Goal: Information Seeking & Learning: Find contact information

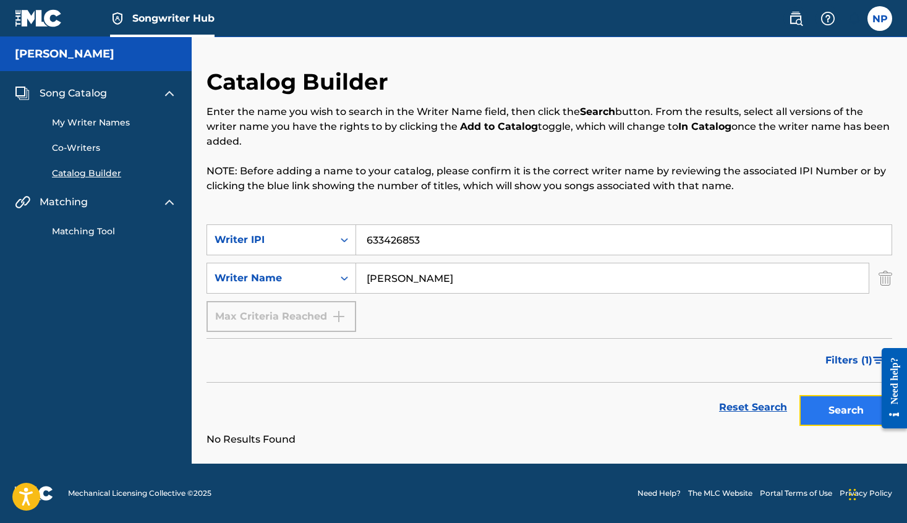
click at [834, 400] on button "Search" at bounding box center [846, 410] width 93 height 31
click at [871, 17] on label at bounding box center [880, 18] width 25 height 25
click at [880, 19] on input "NP [PERSON_NAME] [EMAIL_ADDRESS][DOMAIN_NAME] Notification Preferences Profile …" at bounding box center [880, 19] width 0 height 0
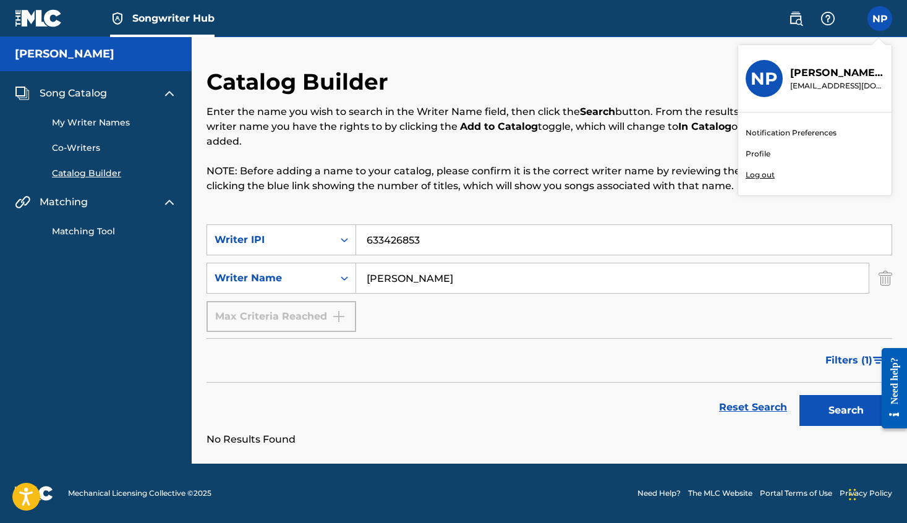
click at [763, 171] on p "Log out" at bounding box center [760, 174] width 29 height 11
click at [880, 19] on input "NP [PERSON_NAME] [EMAIL_ADDRESS][DOMAIN_NAME] Notification Preferences Profile …" at bounding box center [880, 19] width 0 height 0
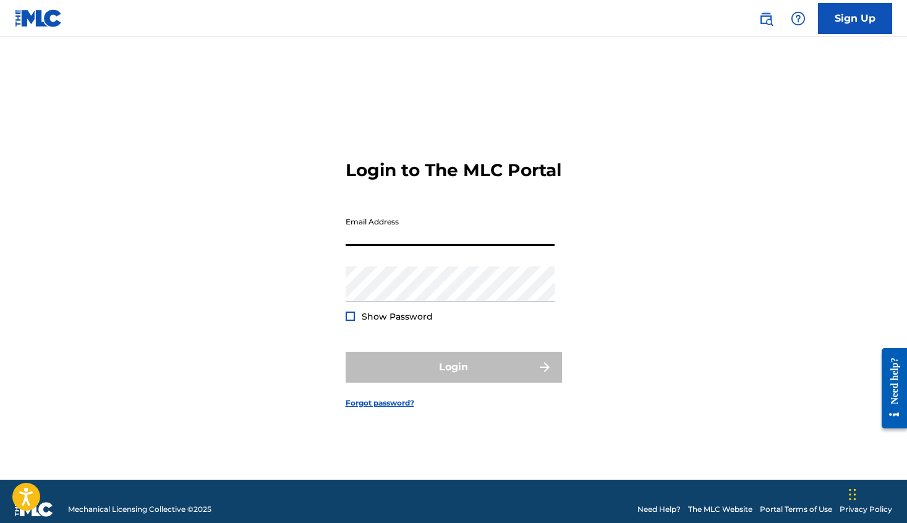
click at [432, 246] on input "Email Address" at bounding box center [450, 228] width 209 height 35
type input "[EMAIL_ADDRESS][DOMAIN_NAME]"
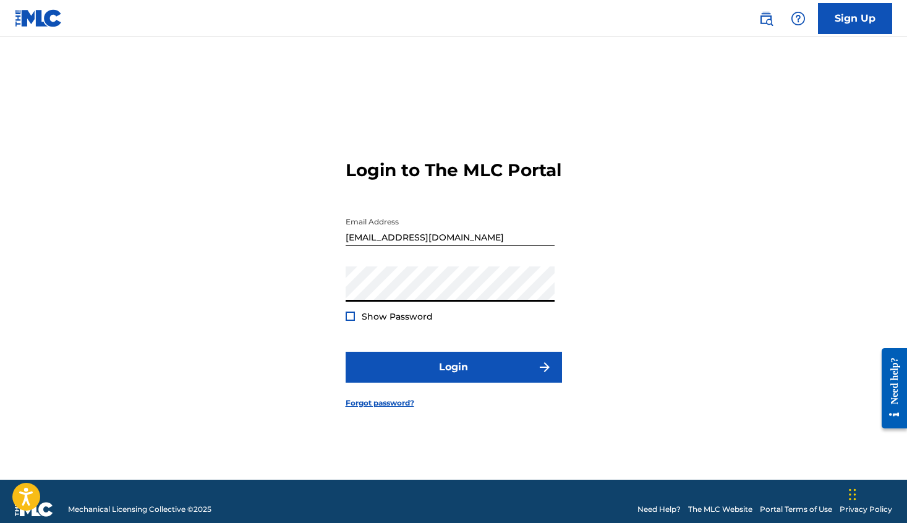
click at [351, 321] on div at bounding box center [350, 316] width 9 height 9
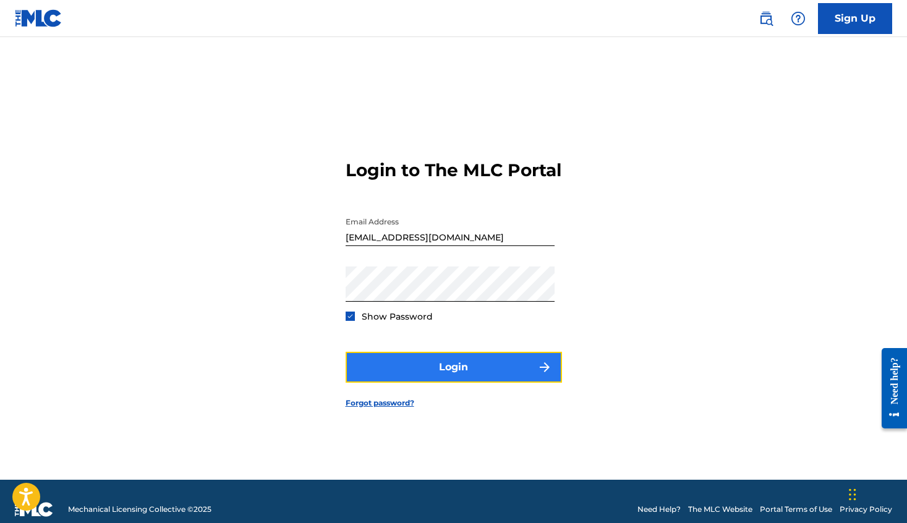
click at [413, 383] on button "Login" at bounding box center [454, 367] width 216 height 31
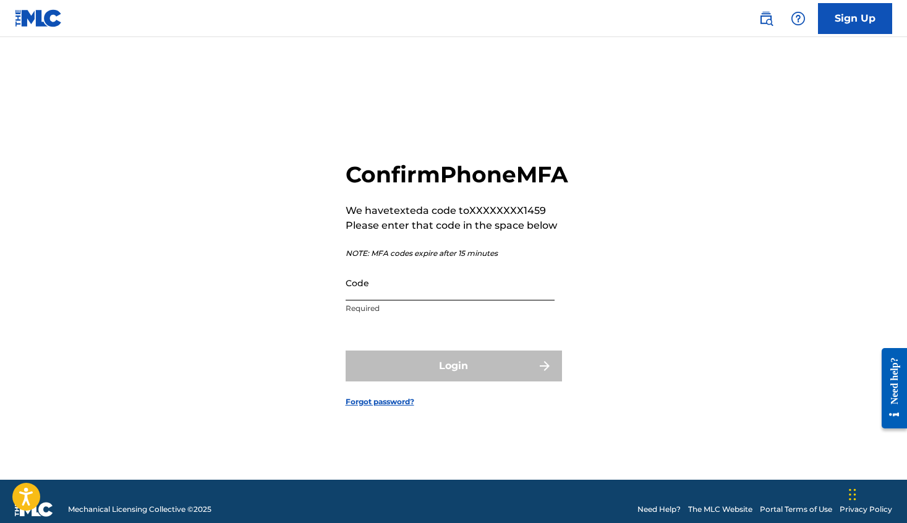
click at [430, 301] on input "Code" at bounding box center [450, 282] width 209 height 35
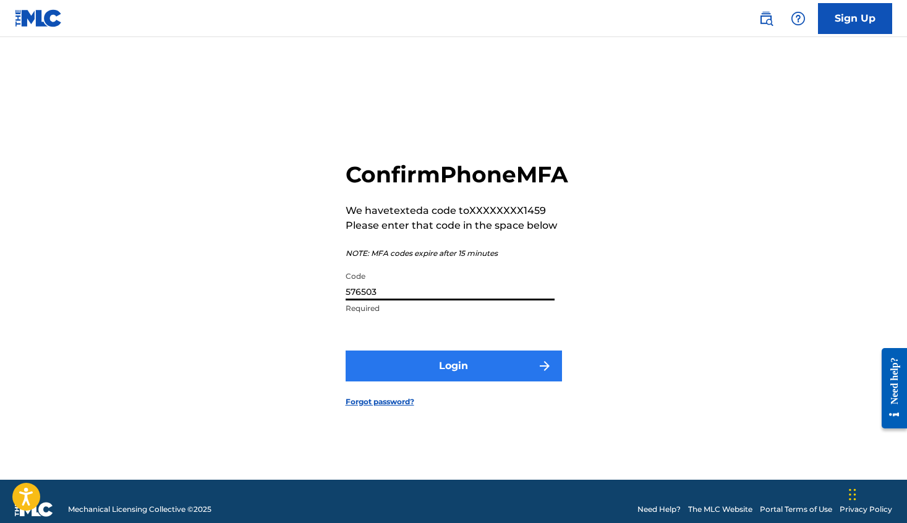
type input "576503"
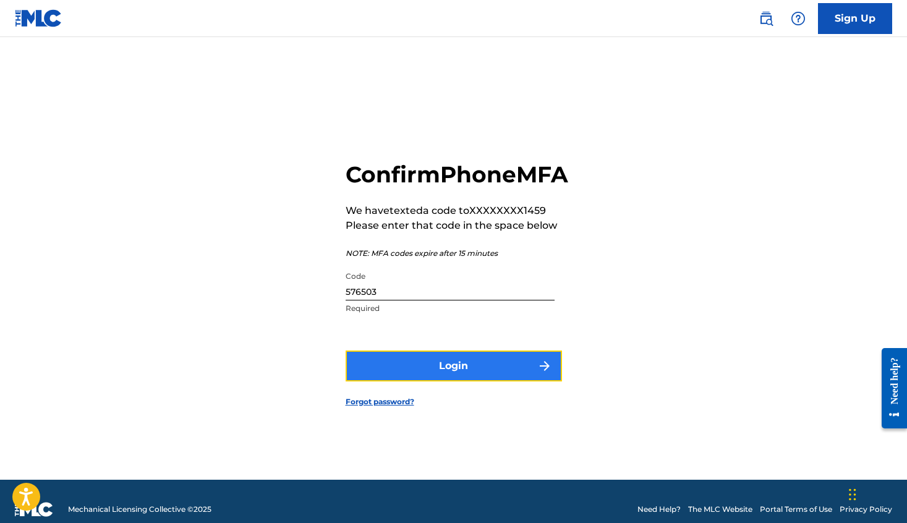
click at [458, 380] on button "Login" at bounding box center [454, 366] width 216 height 31
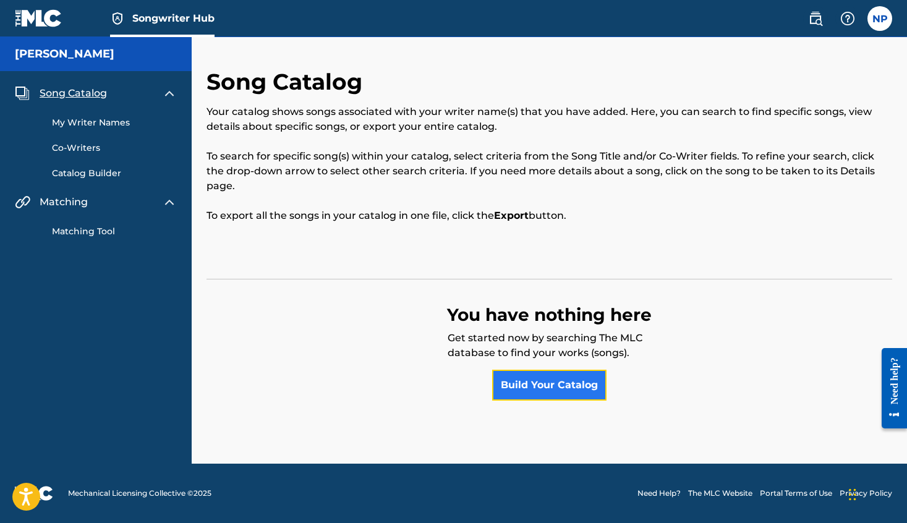
click at [532, 400] on link "Build Your Catalog" at bounding box center [549, 385] width 114 height 31
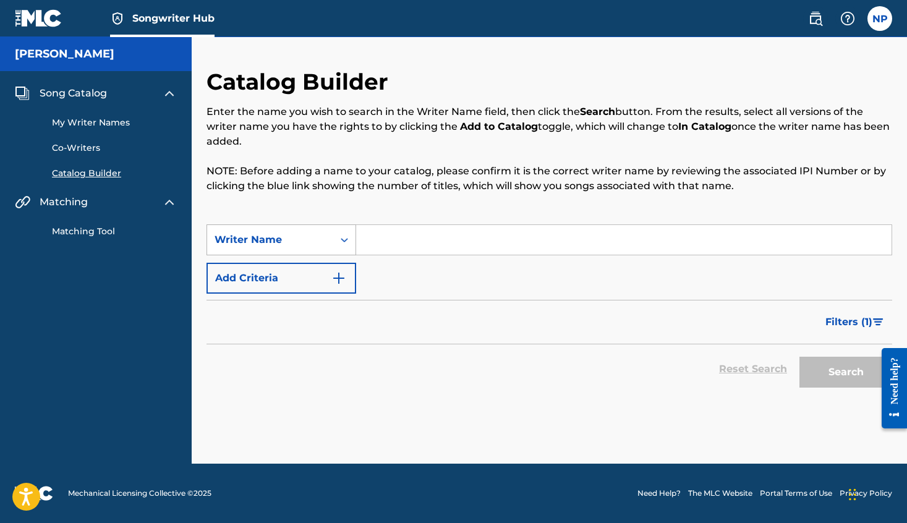
click at [340, 240] on icon "Search Form" at bounding box center [344, 240] width 12 height 12
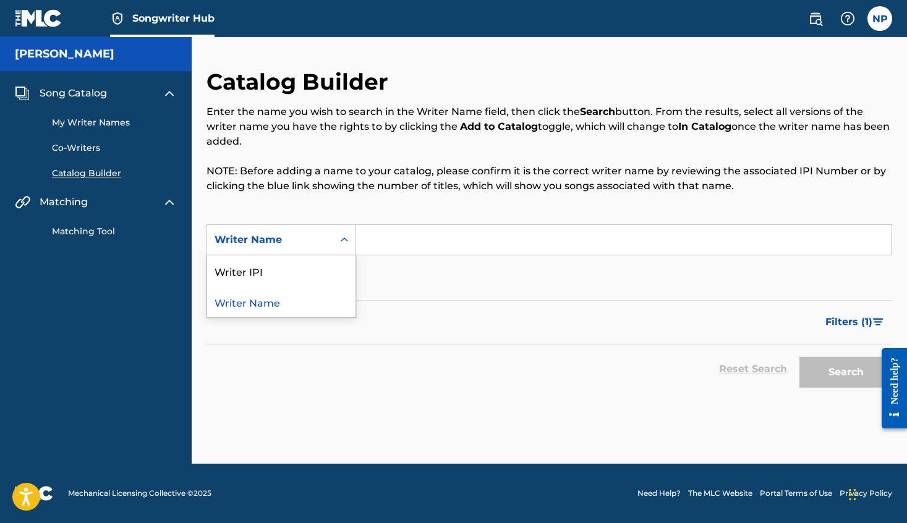
click at [340, 240] on icon "Search Form" at bounding box center [344, 240] width 12 height 12
click at [313, 296] on div "Writer Name" at bounding box center [281, 301] width 148 height 31
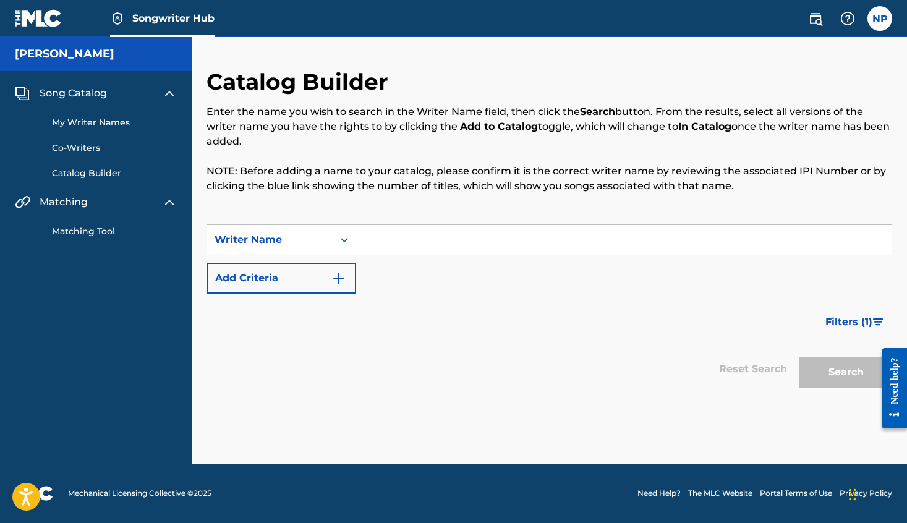
click at [405, 236] on input "Search Form" at bounding box center [624, 240] width 536 height 30
type input "[PERSON_NAME]"
click at [825, 374] on button "Search" at bounding box center [846, 372] width 93 height 31
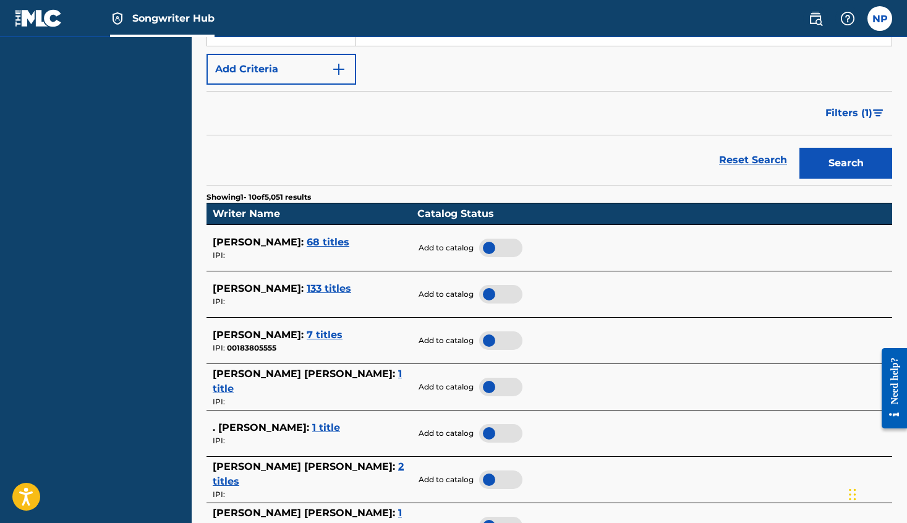
scroll to position [210, 0]
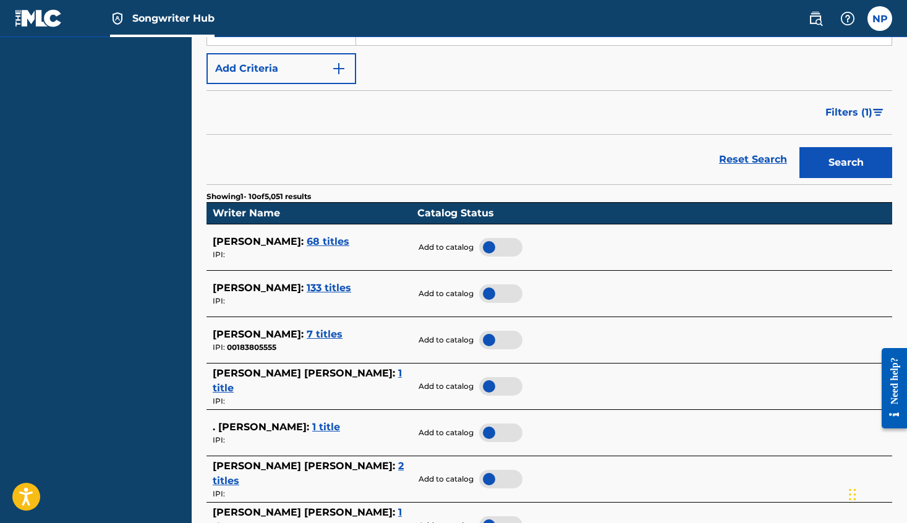
click at [307, 283] on span "133 titles" at bounding box center [329, 288] width 45 height 12
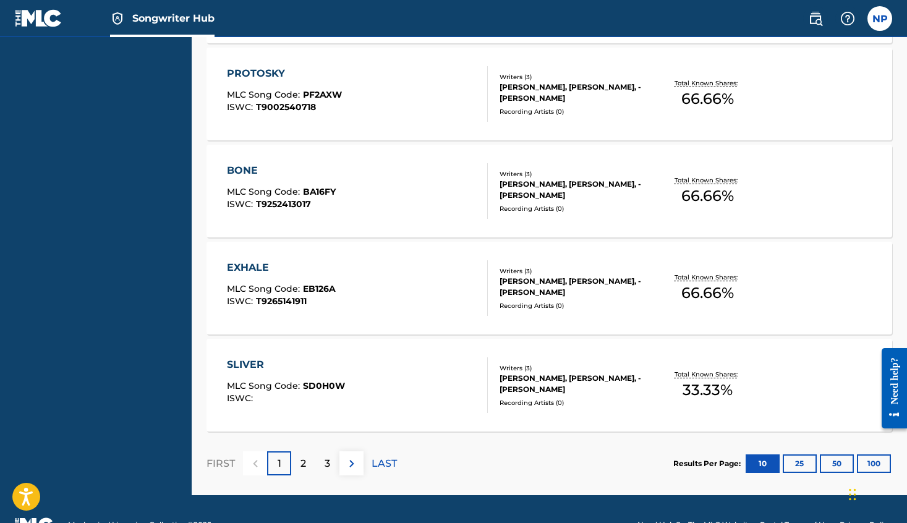
scroll to position [1015, 0]
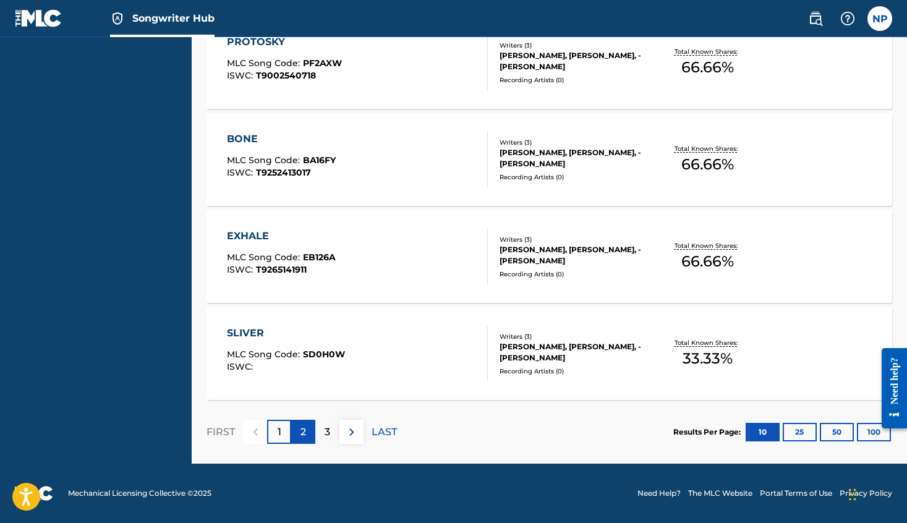
click at [302, 430] on p "2" at bounding box center [304, 432] width 6 height 15
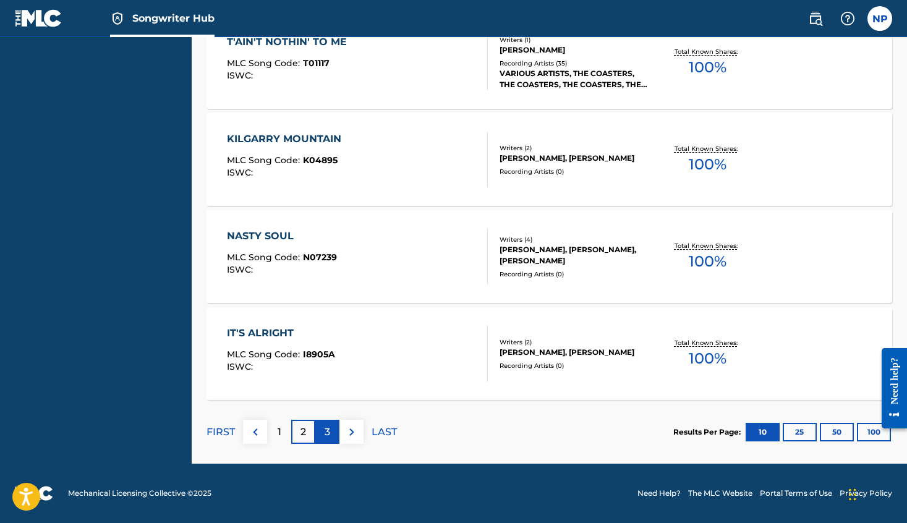
click at [330, 430] on p "3" at bounding box center [328, 432] width 6 height 15
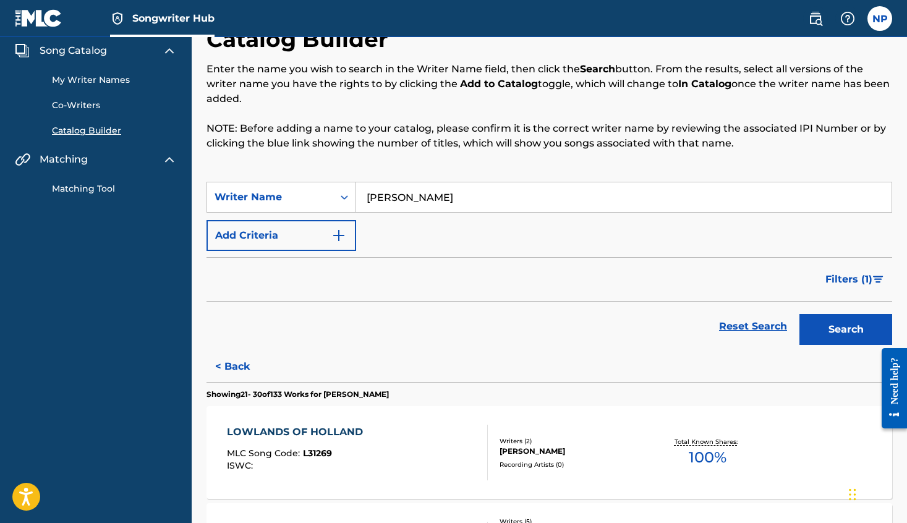
scroll to position [0, 0]
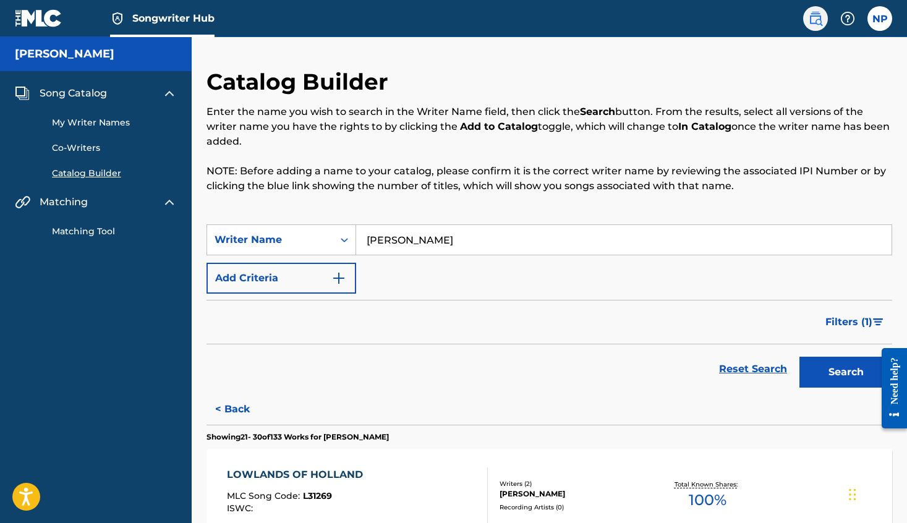
click at [819, 7] on link at bounding box center [815, 18] width 25 height 25
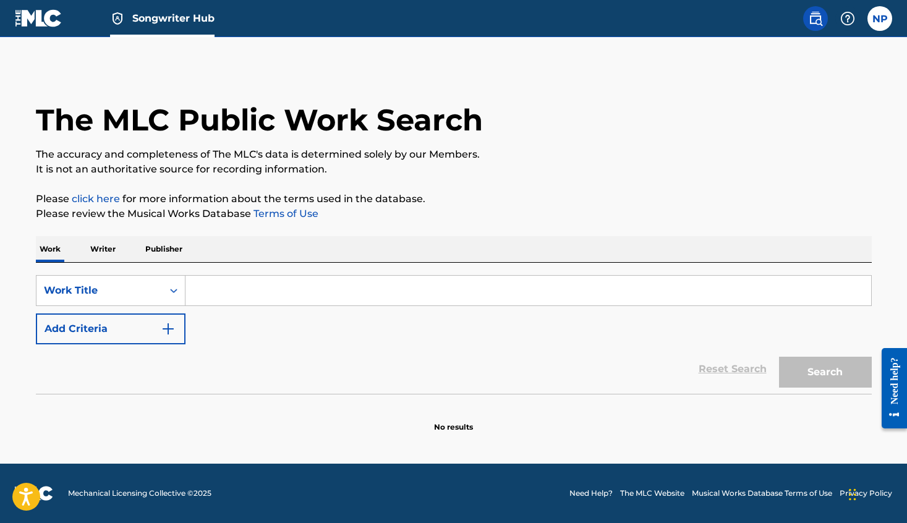
click at [176, 254] on p "Publisher" at bounding box center [164, 249] width 45 height 26
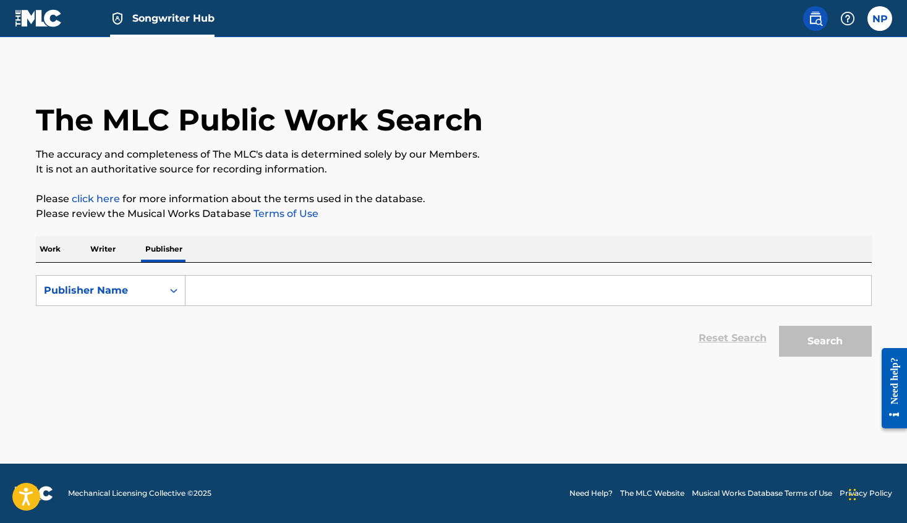
click at [270, 294] on input "Search Form" at bounding box center [529, 291] width 686 height 30
type input "chocolate stain"
click at [808, 336] on button "Search" at bounding box center [825, 341] width 93 height 31
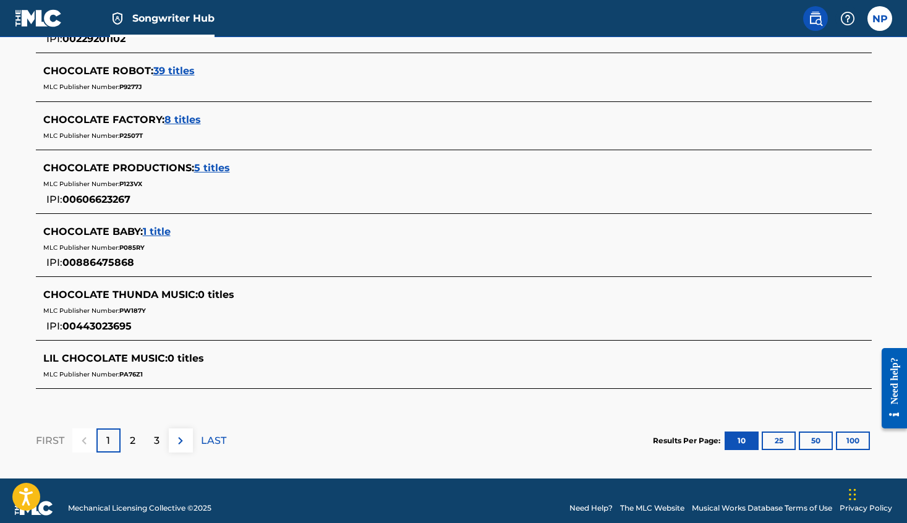
scroll to position [599, 0]
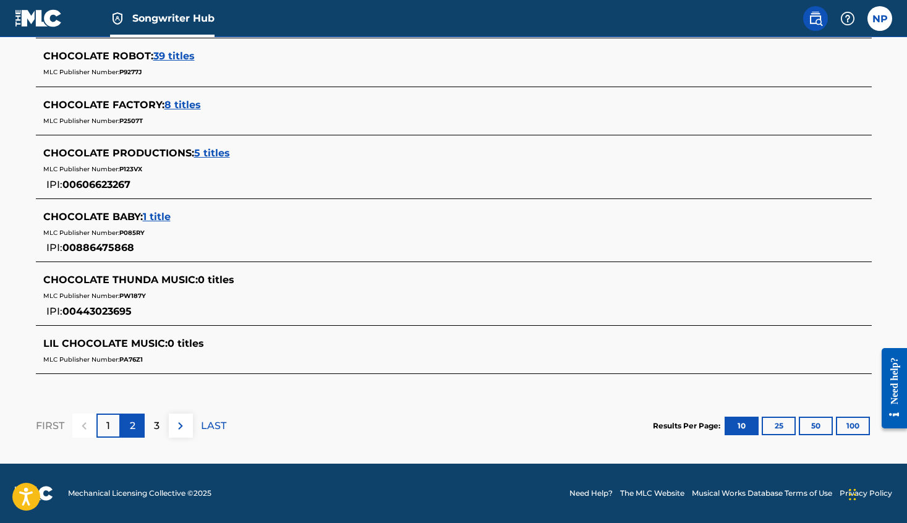
click at [132, 421] on p "2" at bounding box center [133, 426] width 6 height 15
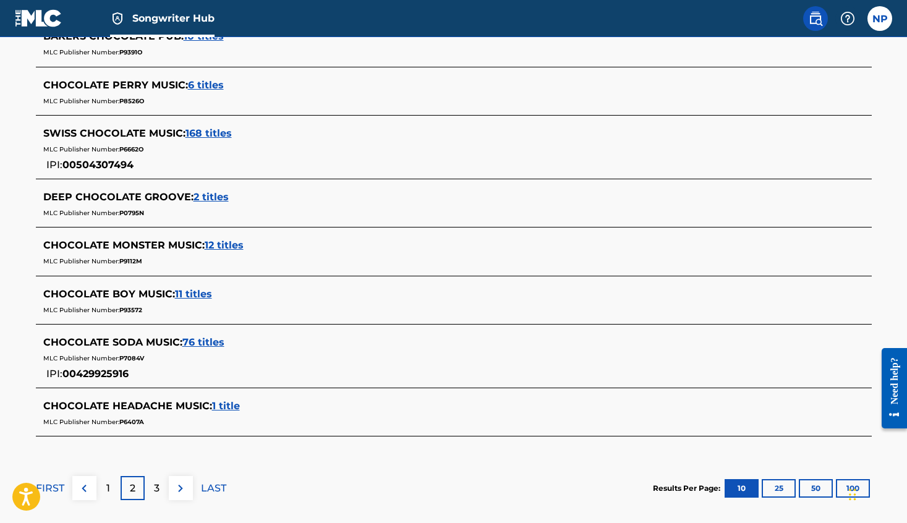
scroll to position [493, 0]
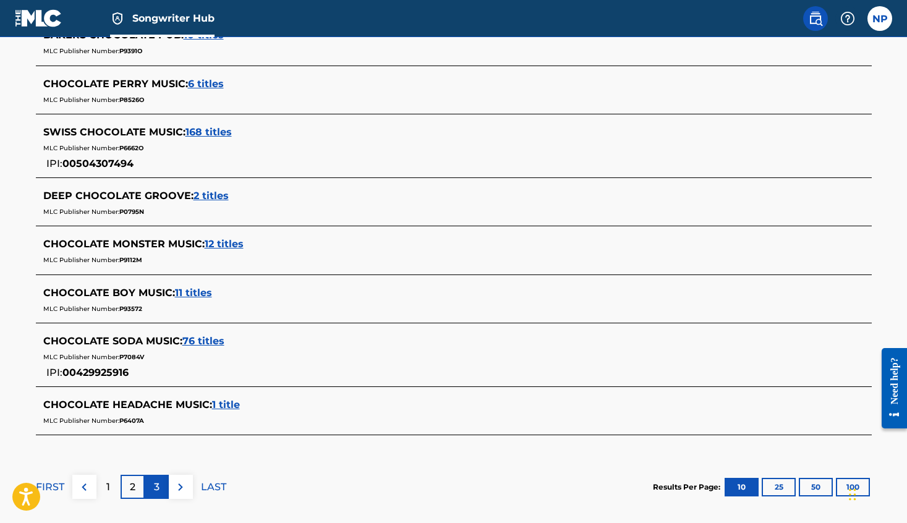
click at [161, 480] on div "3" at bounding box center [157, 487] width 24 height 24
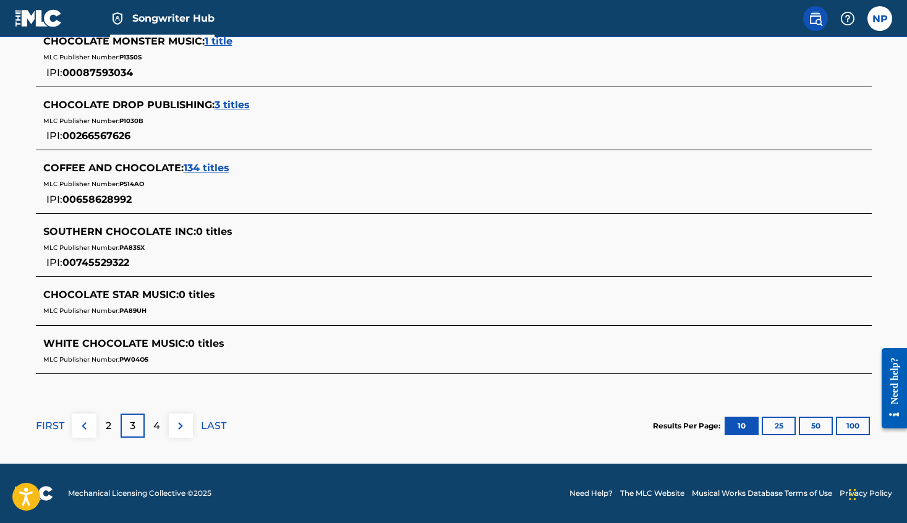
scroll to position [0, 0]
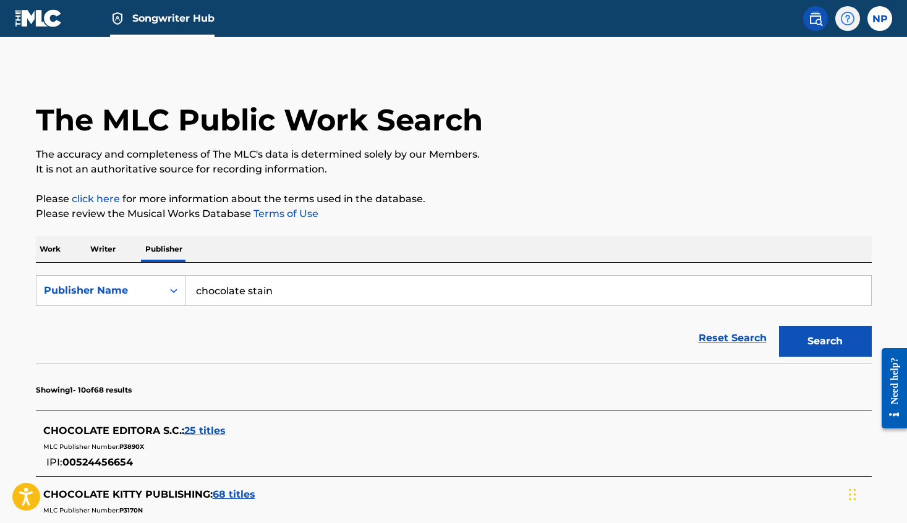
click at [843, 17] on img at bounding box center [847, 18] width 15 height 15
click at [840, 48] on link "Contact us" at bounding box center [847, 52] width 105 height 30
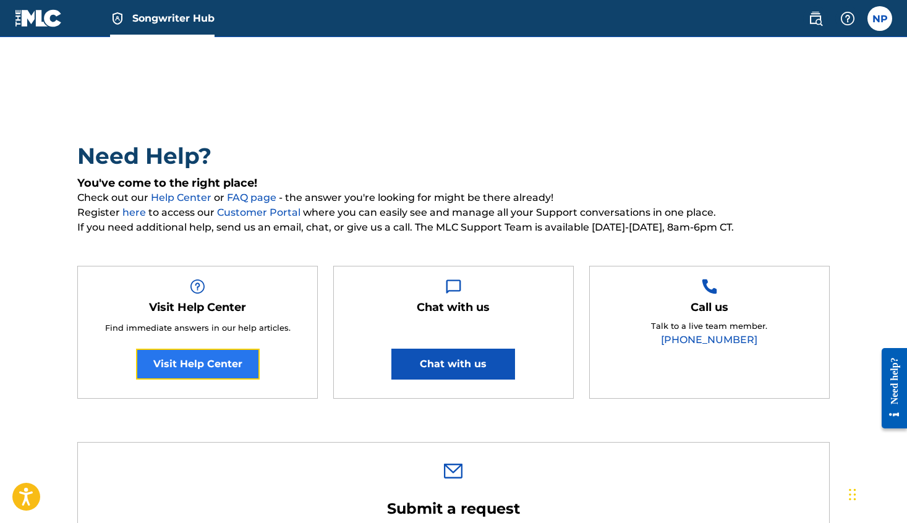
click at [231, 363] on link "Visit Help Center" at bounding box center [198, 364] width 124 height 31
